Goal: Task Accomplishment & Management: Manage account settings

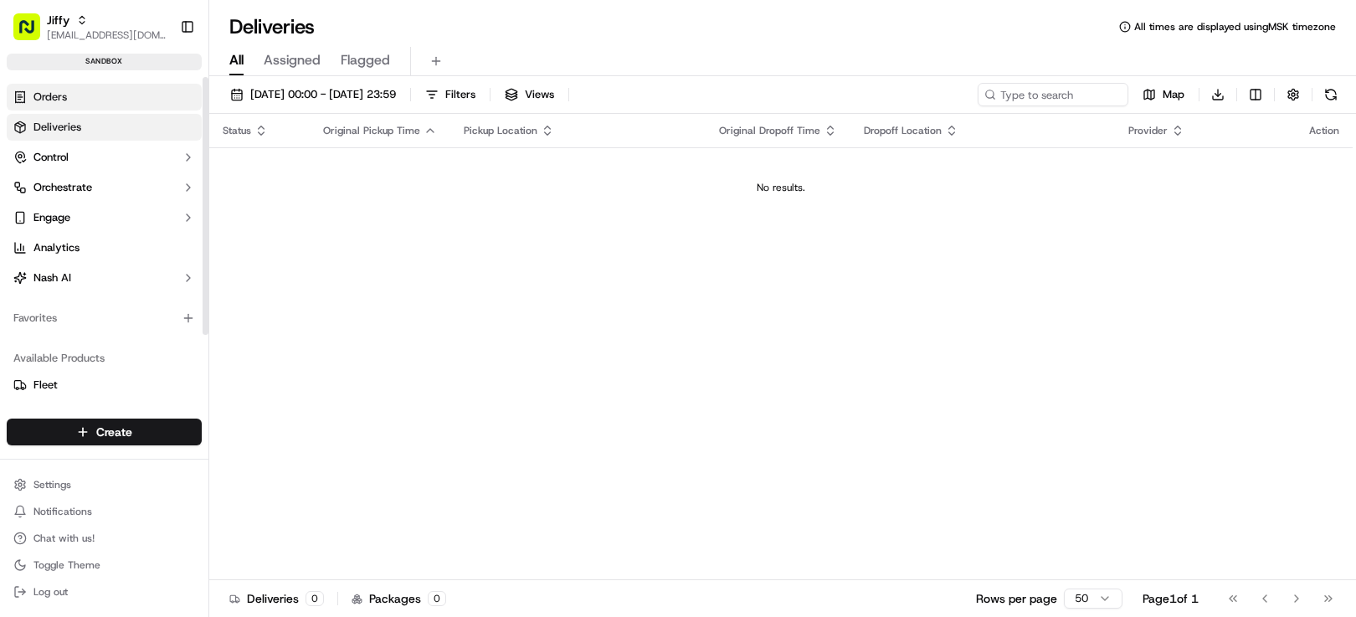
click at [109, 99] on link "Orders" at bounding box center [104, 97] width 195 height 27
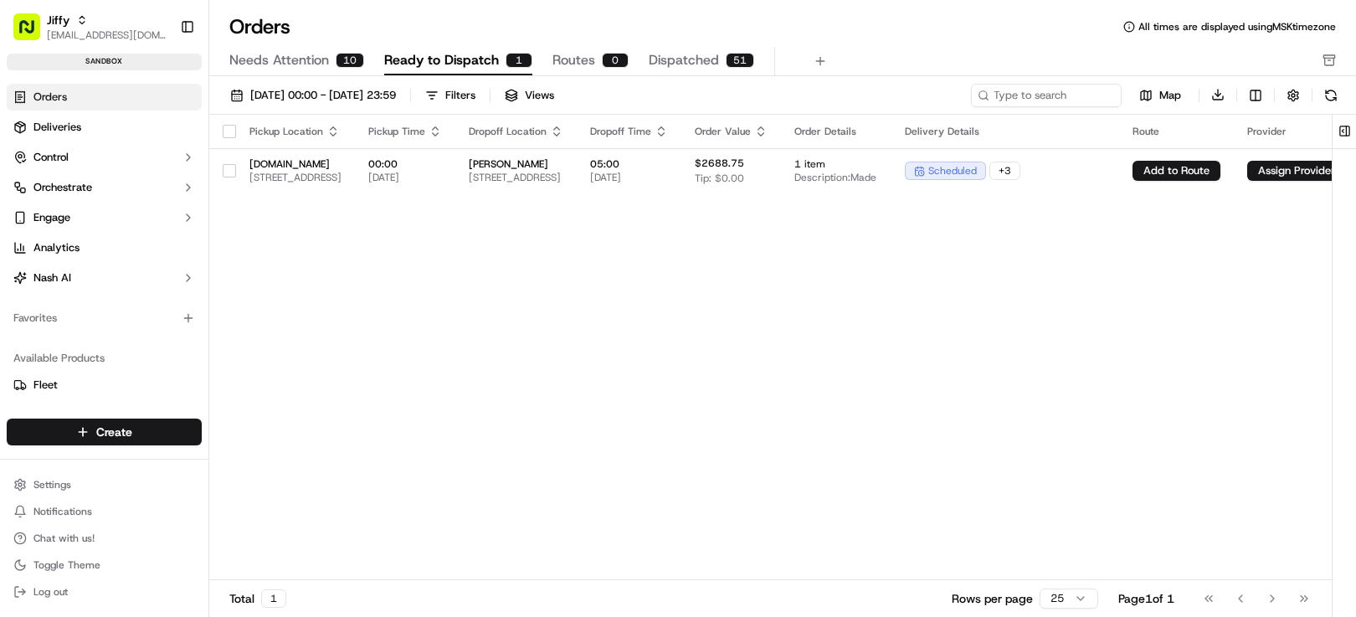
click at [687, 62] on span "Dispatched" at bounding box center [684, 60] width 70 height 20
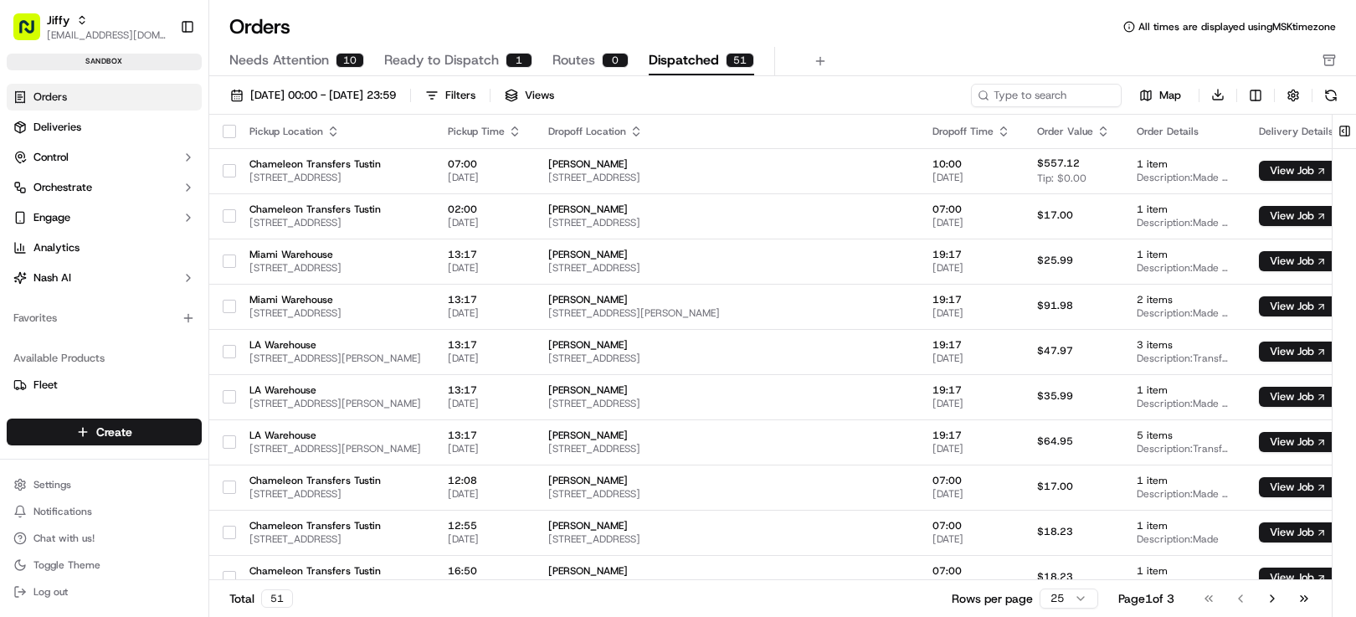
click at [274, 59] on span "Needs Attention" at bounding box center [279, 60] width 100 height 20
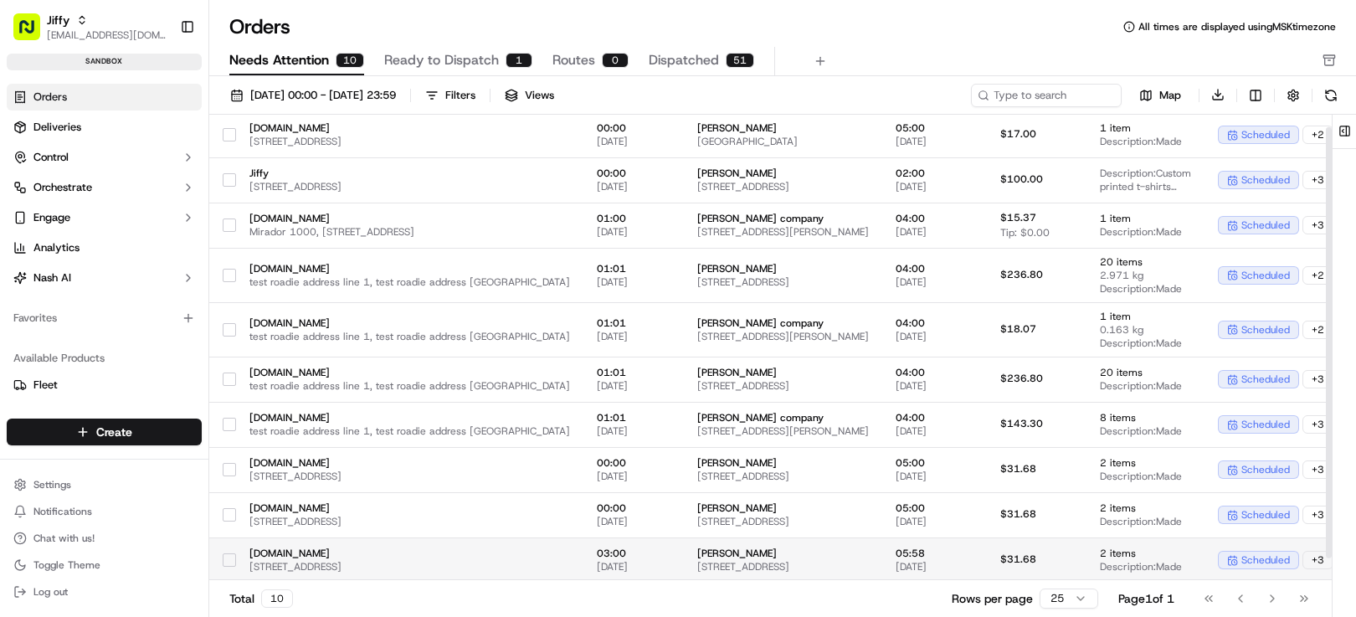
scroll to position [38, 0]
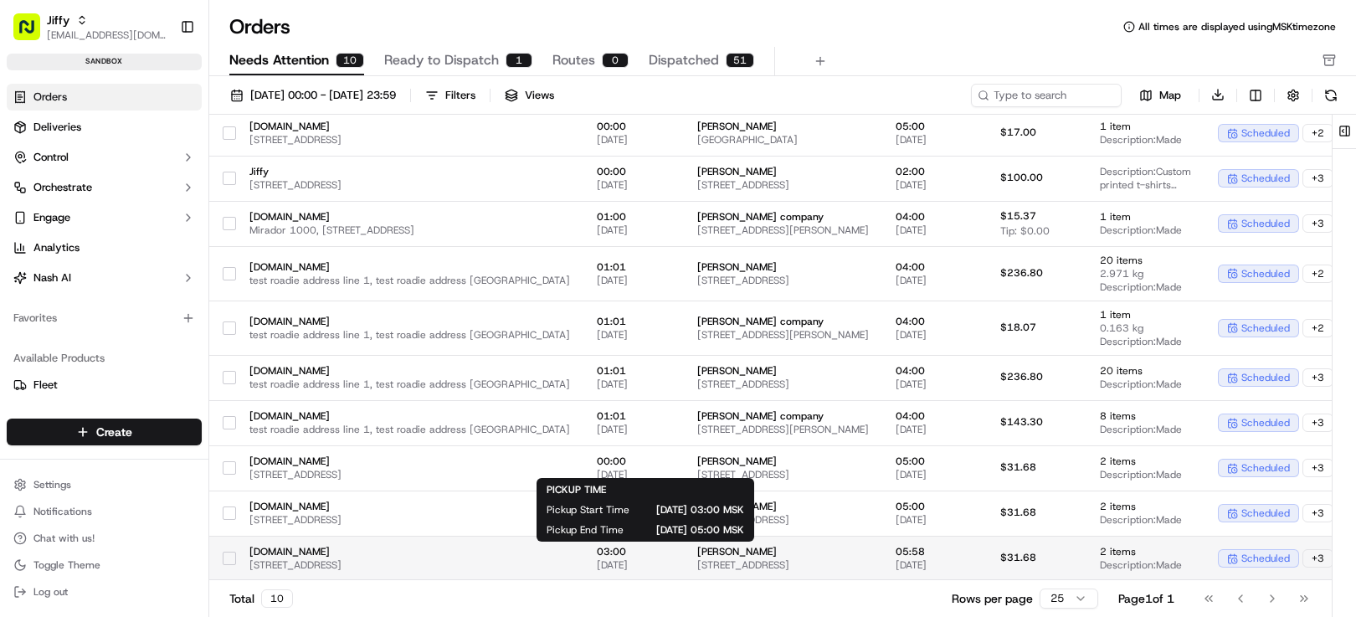
click at [684, 562] on td "03:00 [DATE]" at bounding box center [634, 558] width 100 height 45
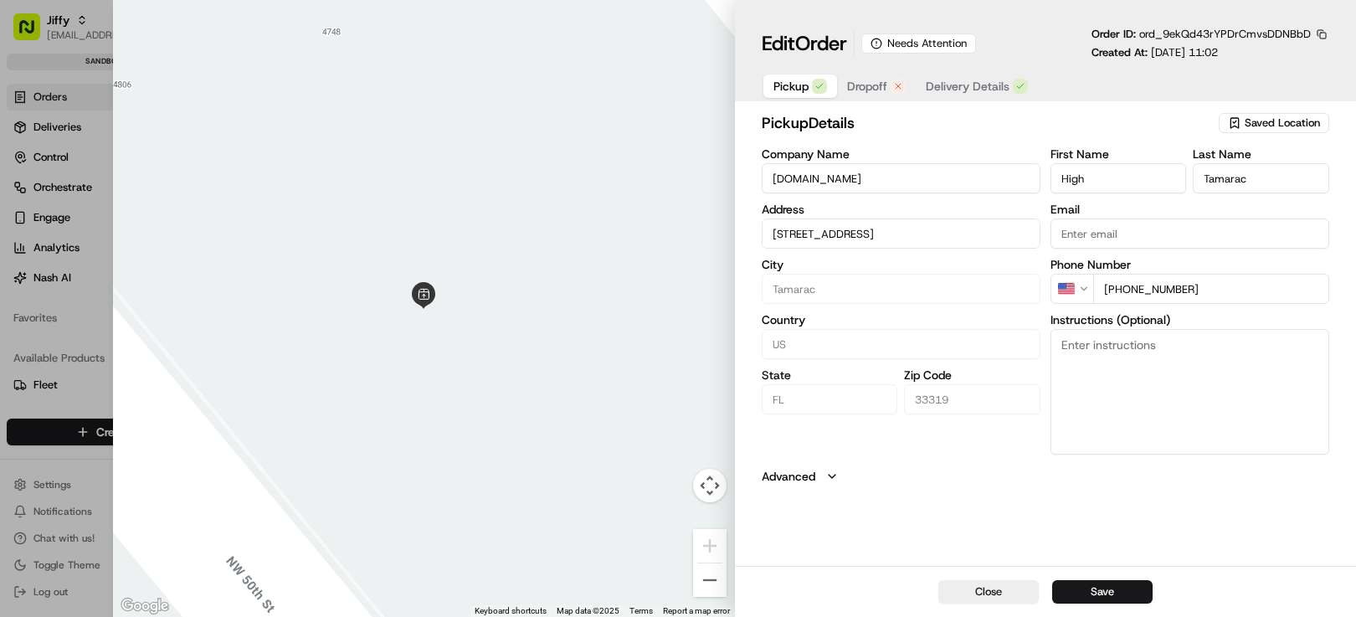
click at [865, 91] on span "Dropoff" at bounding box center [867, 86] width 40 height 17
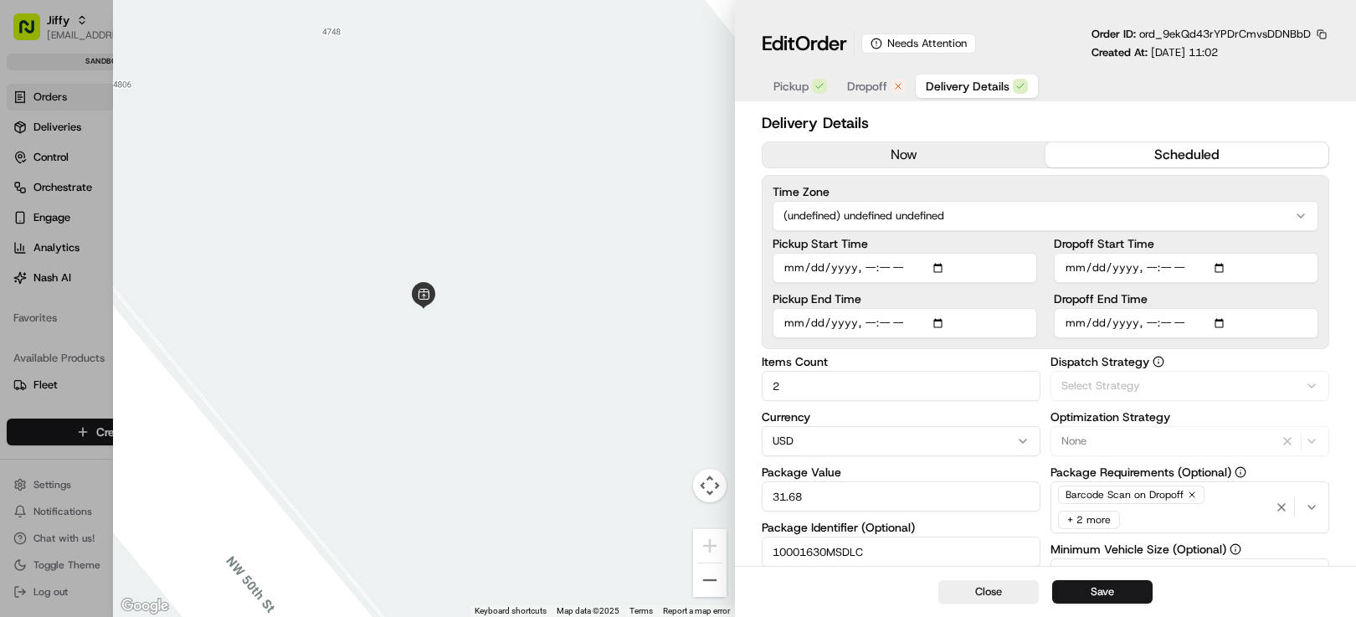
click at [946, 86] on span "Delivery Details" at bounding box center [968, 86] width 84 height 17
click at [959, 594] on button "Close" at bounding box center [988, 591] width 100 height 23
type input "1"
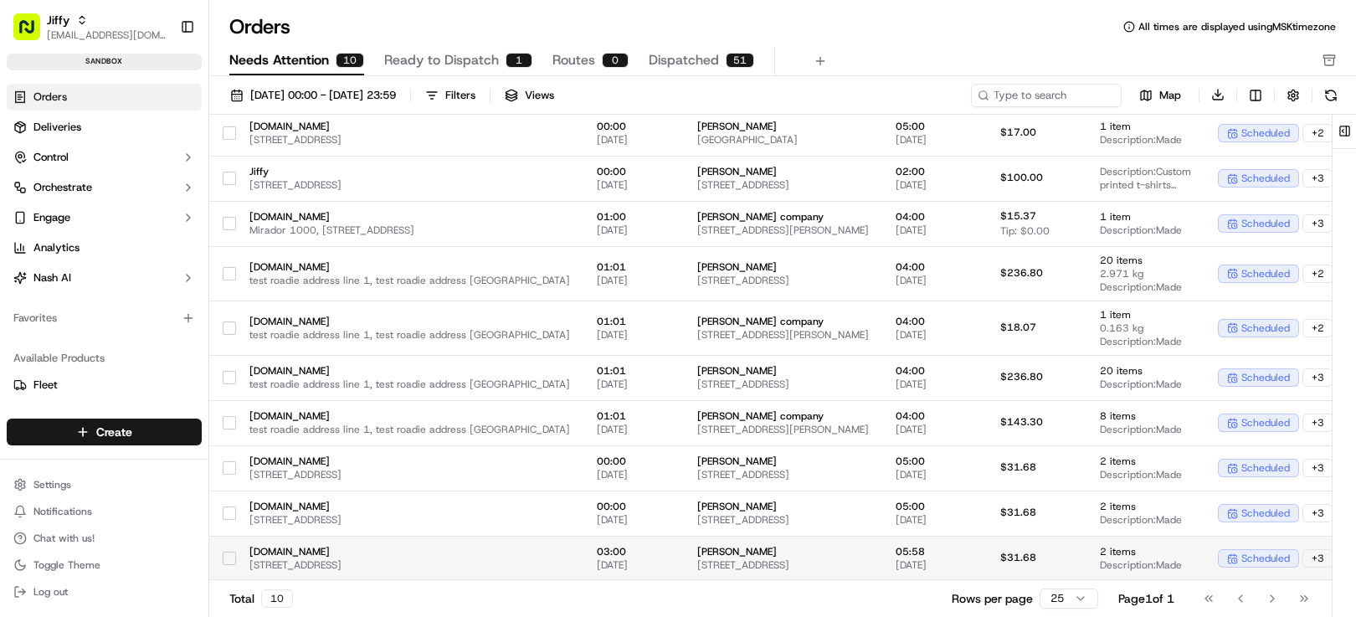
click at [747, 561] on span "[STREET_ADDRESS]" at bounding box center [783, 564] width 172 height 13
